Goal: Task Accomplishment & Management: Manage account settings

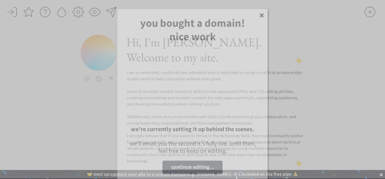
click at [178, 91] on img at bounding box center [193, 84] width 130 height 72
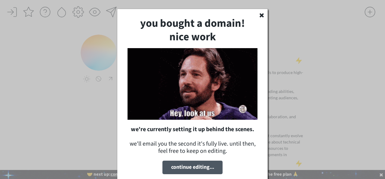
click at [190, 167] on button "continue editing..." at bounding box center [193, 168] width 60 height 14
click at [183, 168] on button "continue editing..." at bounding box center [193, 168] width 60 height 14
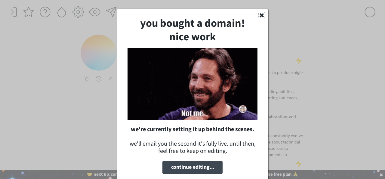
click at [261, 16] on use at bounding box center [262, 15] width 4 height 4
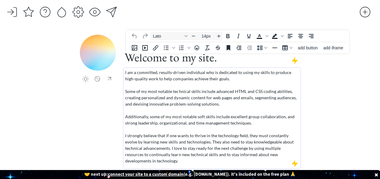
click at [185, 95] on p "I am a committed, results-driven individual who is dedicated to using my skills…" at bounding box center [212, 116] width 174 height 95
click at [147, 71] on p "I am a committed, results-driven individual who is dedicated to using my skills…" at bounding box center [212, 116] width 174 height 95
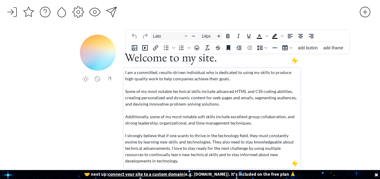
click at [147, 71] on p "I am a committed, results-driven individual who is dedicated to using my skills…" at bounding box center [212, 116] width 174 height 95
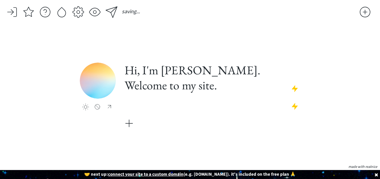
click at [113, 34] on div "saving... click to upload a picture Hi, I'm [PERSON_NAME]. Welcome to my site. …" at bounding box center [190, 90] width 380 height 181
click at [160, 70] on h1 "Hi, I'm [PERSON_NAME]. Welcome to my site." at bounding box center [212, 78] width 175 height 30
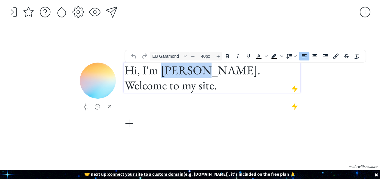
click at [160, 70] on h1 "Hi, I'm [PERSON_NAME]. Welcome to my site." at bounding box center [212, 78] width 175 height 30
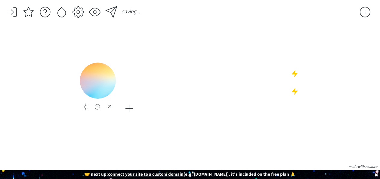
click at [142, 143] on div "click to upload a picture" at bounding box center [190, 99] width 221 height 128
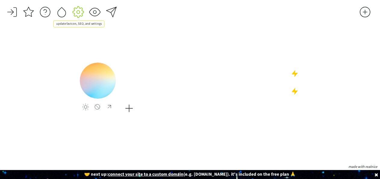
click at [76, 12] on div at bounding box center [78, 12] width 12 height 12
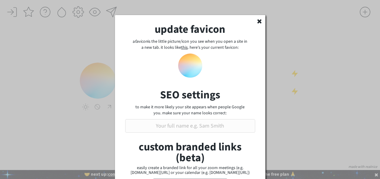
scroll to position [57, 0]
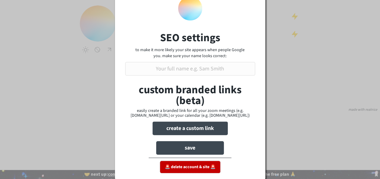
click at [200, 169] on button "🚨 delete account & site 🚨" at bounding box center [190, 167] width 60 height 12
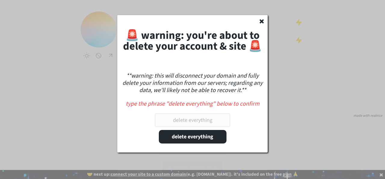
scroll to position [51, 0]
click at [192, 124] on input "input" at bounding box center [192, 120] width 75 height 14
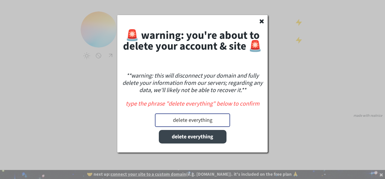
type input "delete everything"
click at [189, 136] on button "delete everything" at bounding box center [193, 137] width 68 height 14
